Goal: Task Accomplishment & Management: Manage account settings

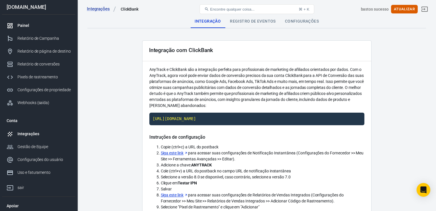
click at [25, 29] on link "Painel" at bounding box center [38, 25] width 73 height 13
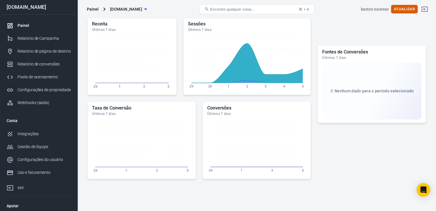
scroll to position [149, 0]
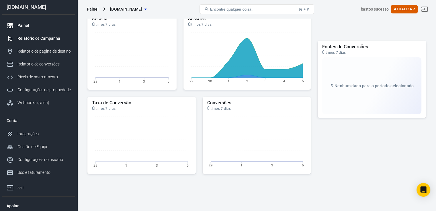
click at [44, 39] on font "Relatório de Campanha" at bounding box center [38, 38] width 43 height 5
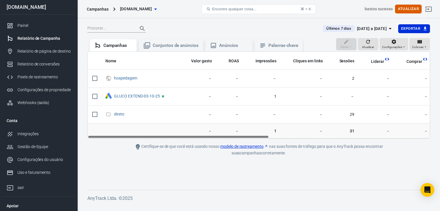
click at [194, 198] on h6 "AnyTrack Ltda. © 2025" at bounding box center [258, 198] width 343 height 7
